Goal: Navigation & Orientation: Find specific page/section

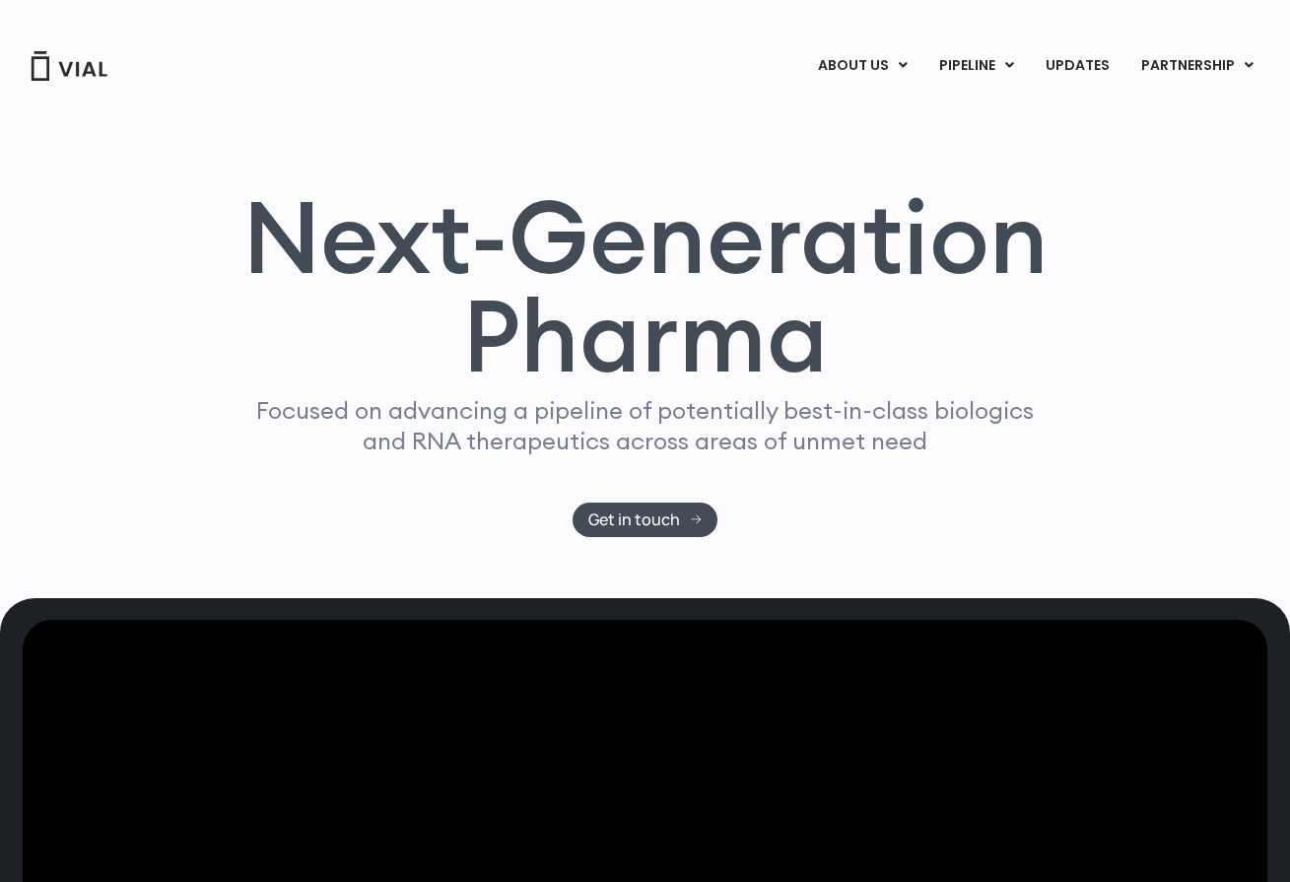
click at [77, 71] on img at bounding box center [69, 66] width 79 height 30
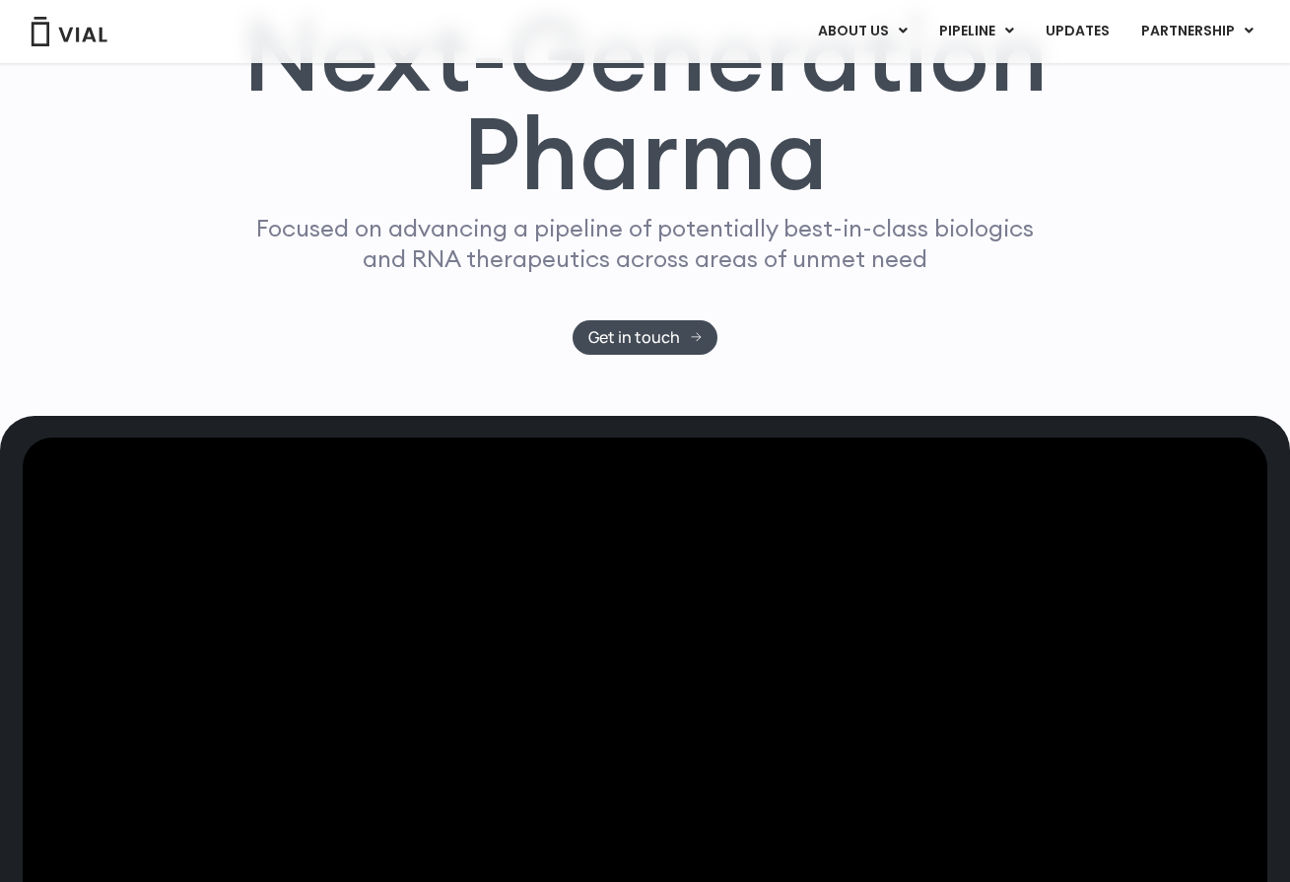
scroll to position [265, 0]
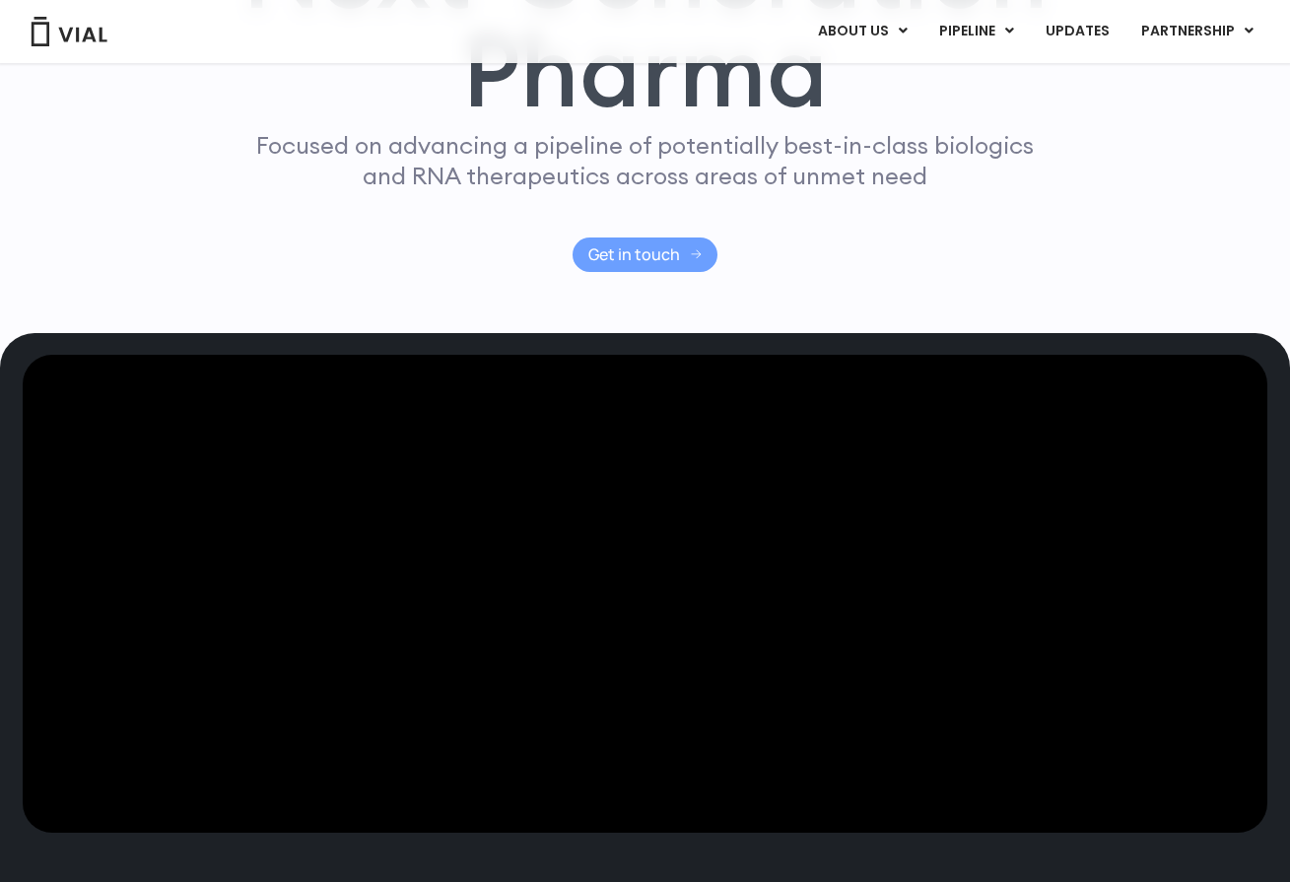
click at [646, 255] on span "Get in touch" at bounding box center [634, 254] width 92 height 15
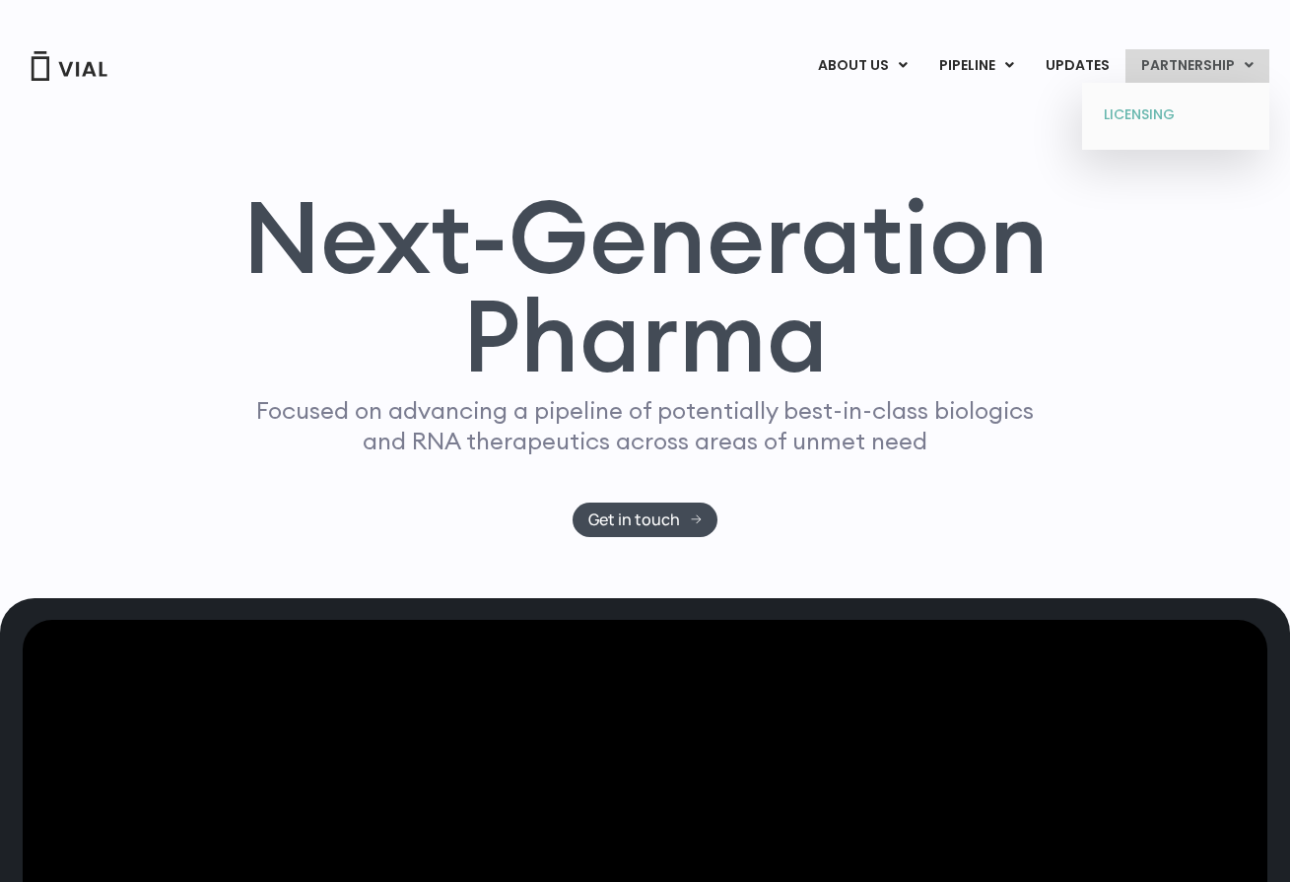
click at [1162, 109] on link "LICENSING" at bounding box center [1175, 115] width 172 height 32
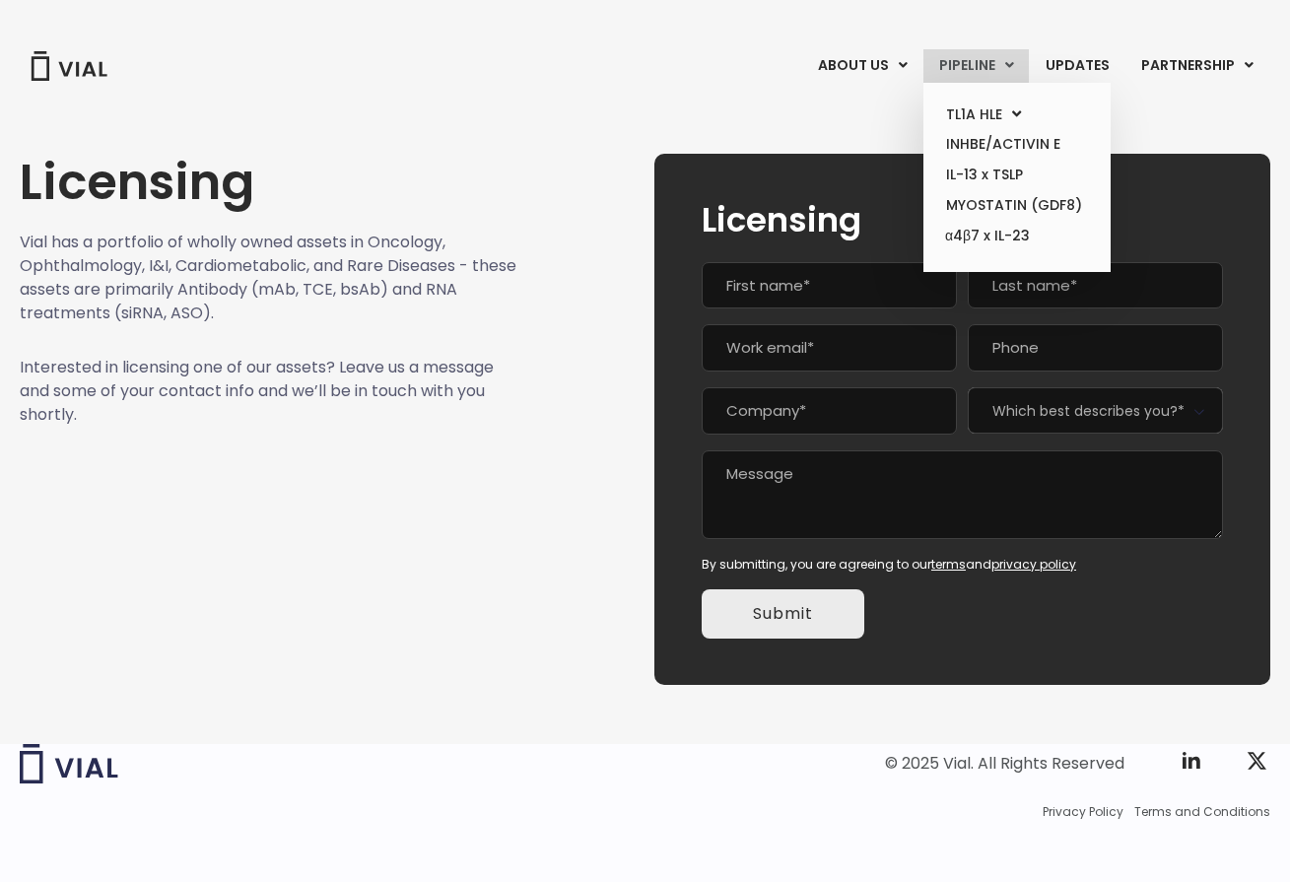
click at [974, 55] on link "PIPELINE" at bounding box center [975, 65] width 105 height 33
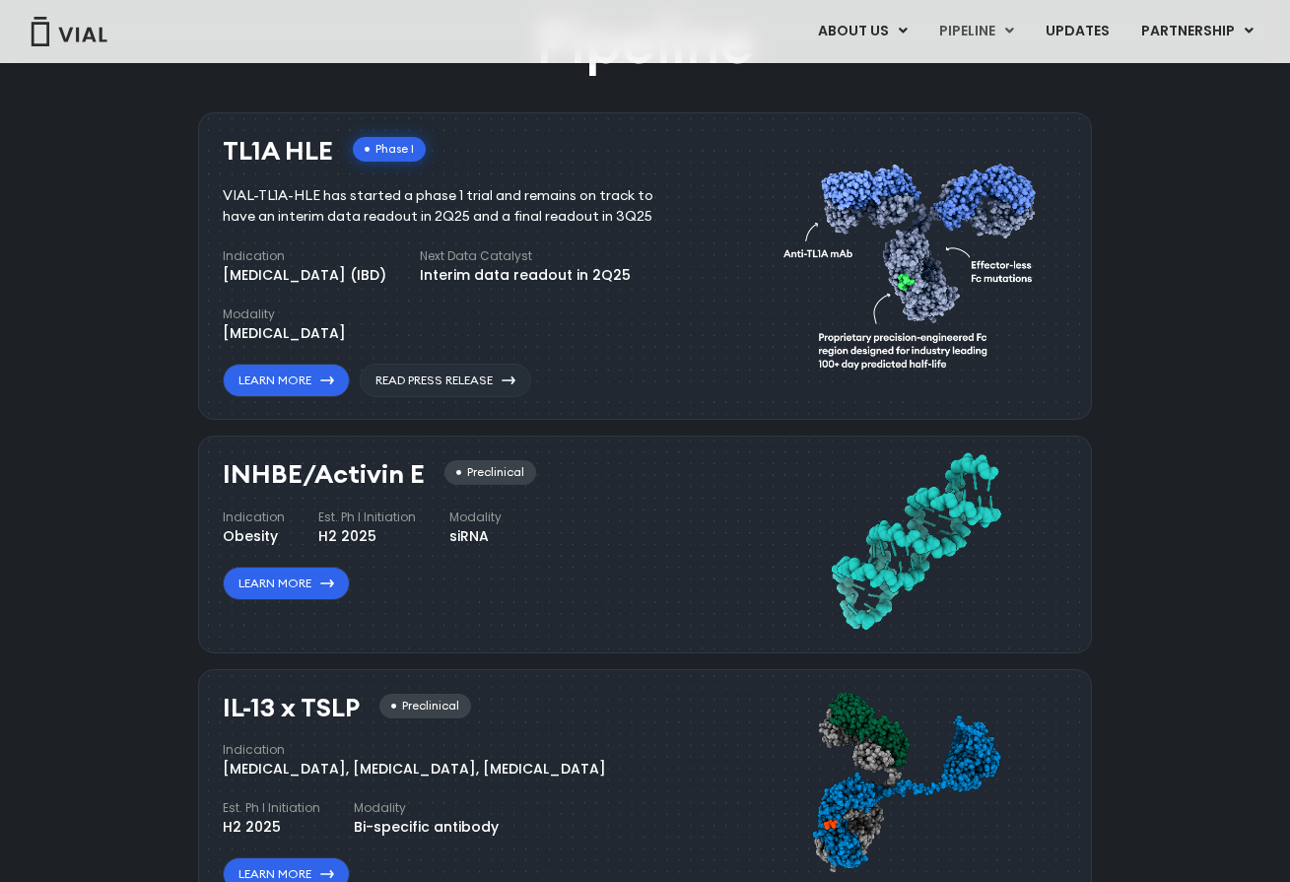
click at [868, 39] on link "ABOUT US" at bounding box center [862, 31] width 120 height 33
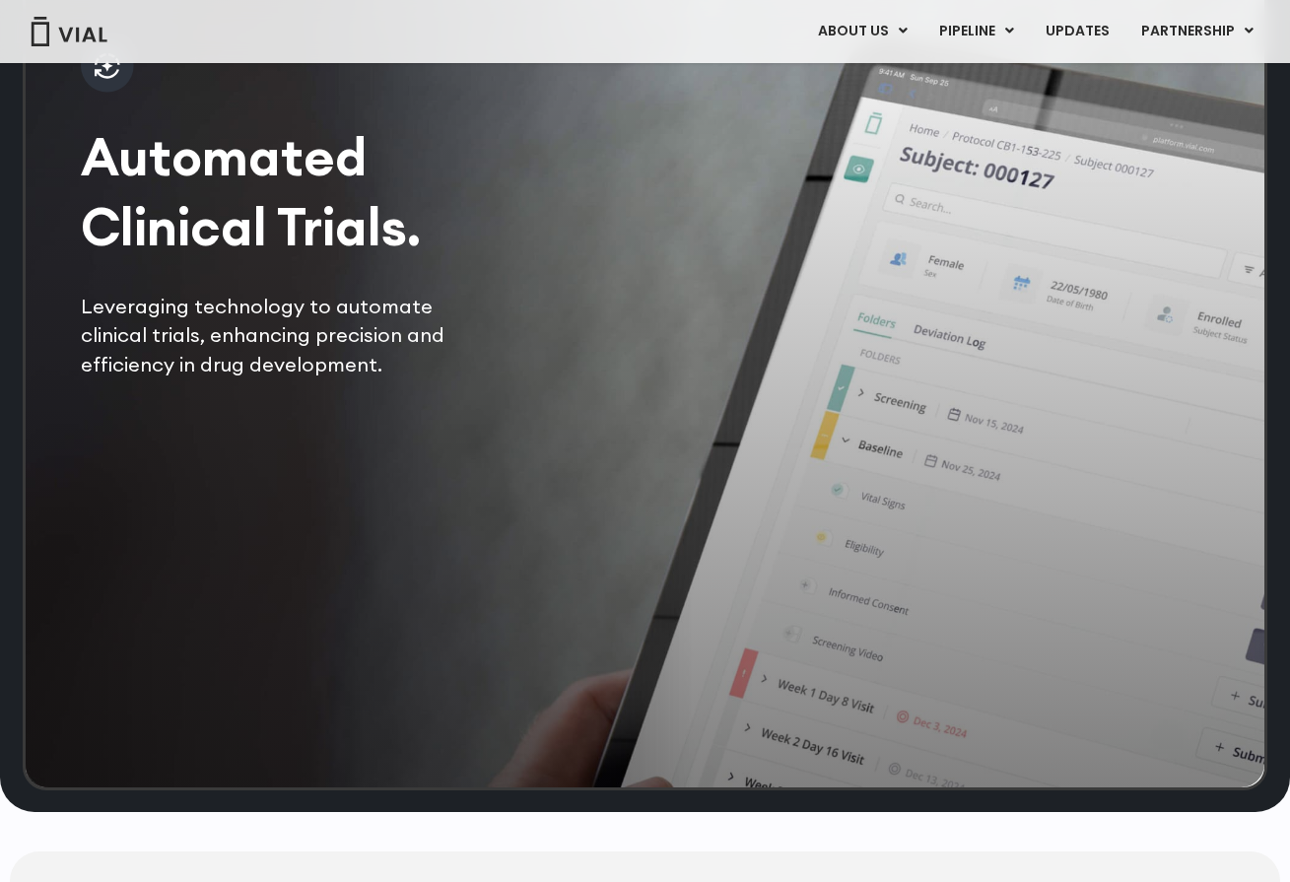
scroll to position [2449, 0]
